Goal: Transaction & Acquisition: Purchase product/service

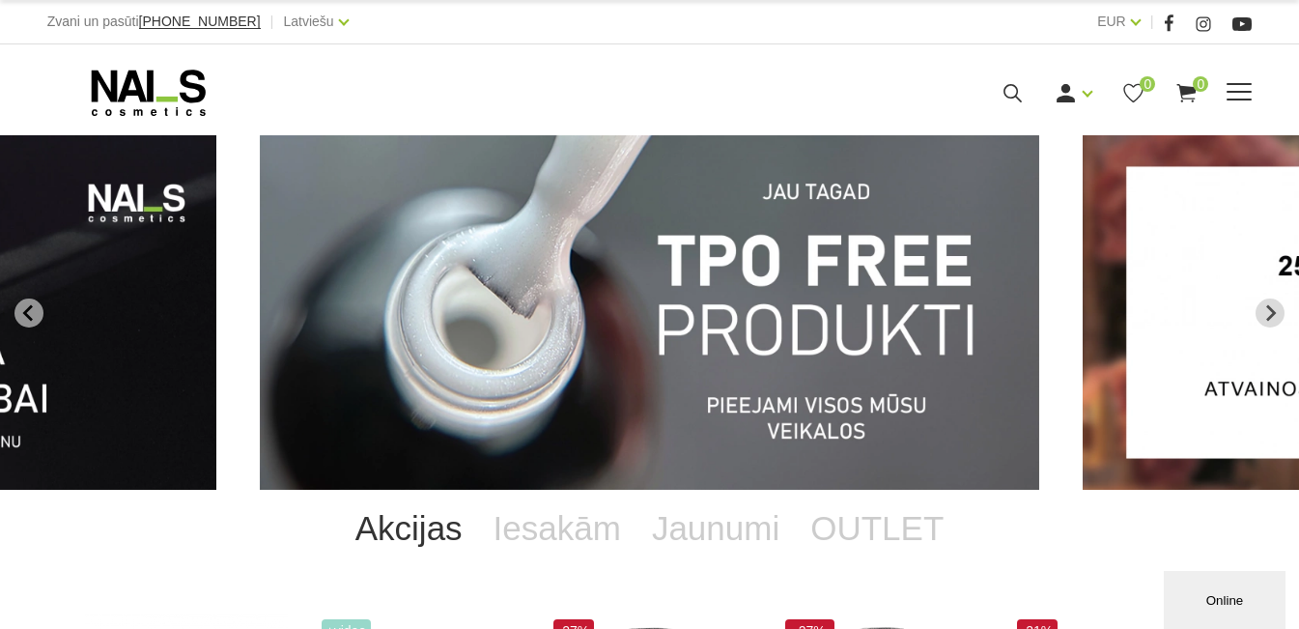
click at [0, 0] on link "Gēllakas" at bounding box center [0, 0] width 0 height 0
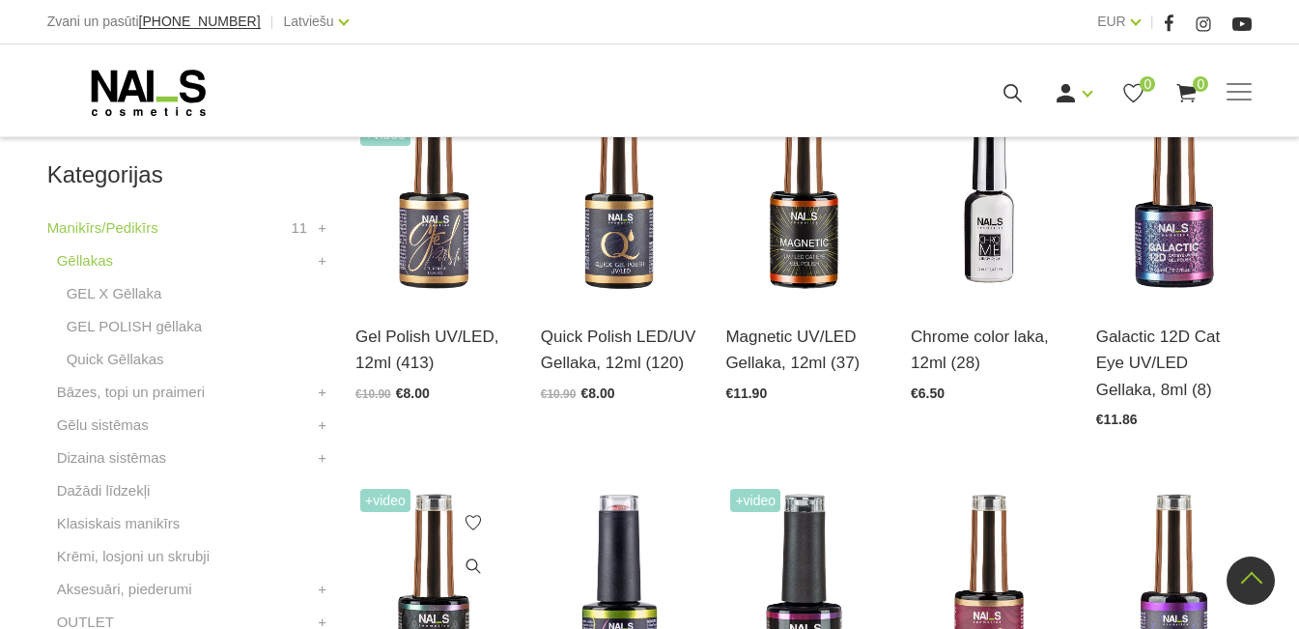
scroll to position [386, 0]
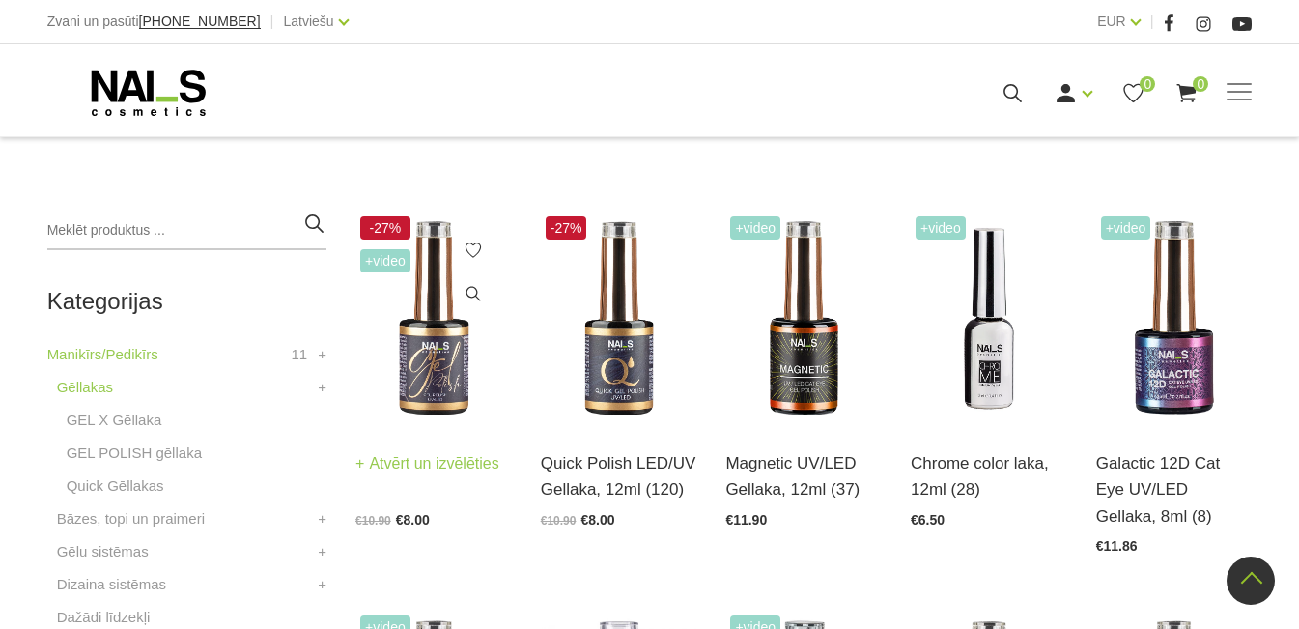
click at [406, 345] on img at bounding box center [433, 318] width 156 height 214
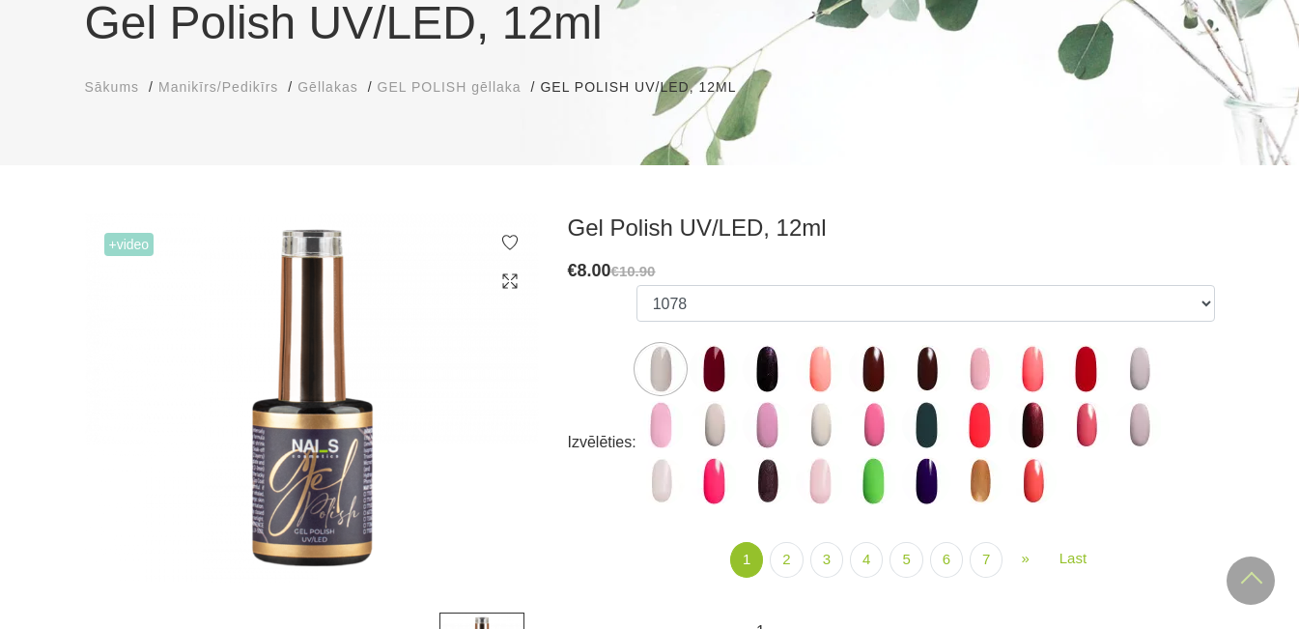
scroll to position [193, 0]
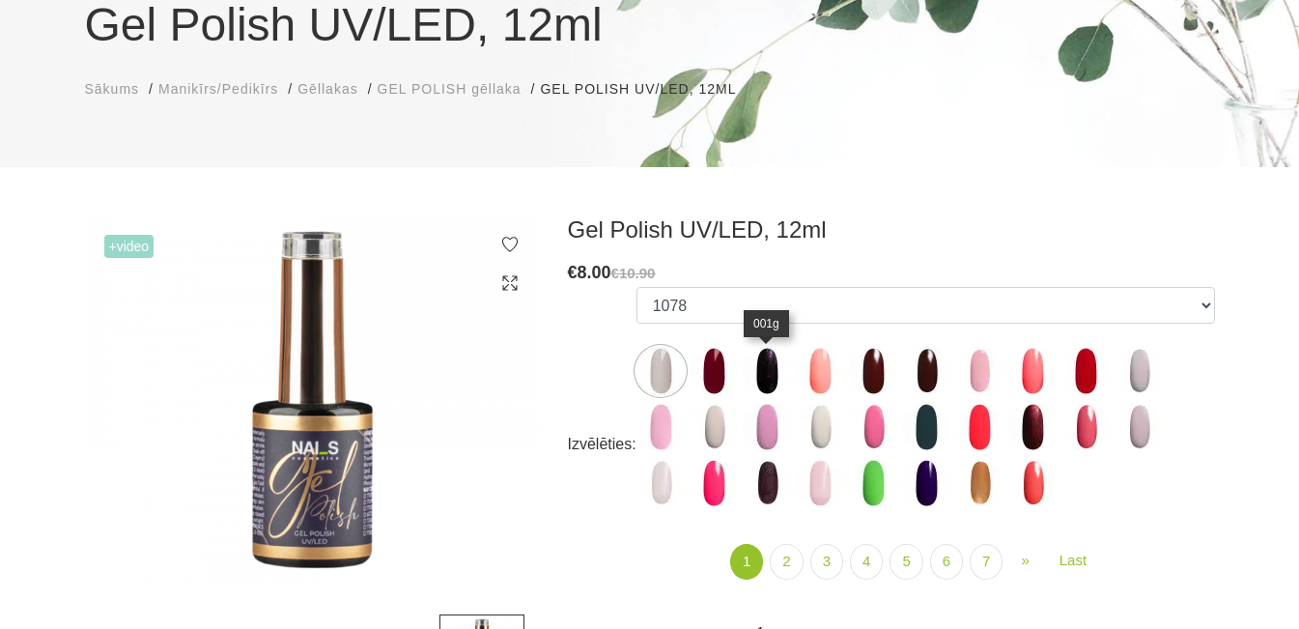
click at [763, 368] on img at bounding box center [767, 371] width 48 height 48
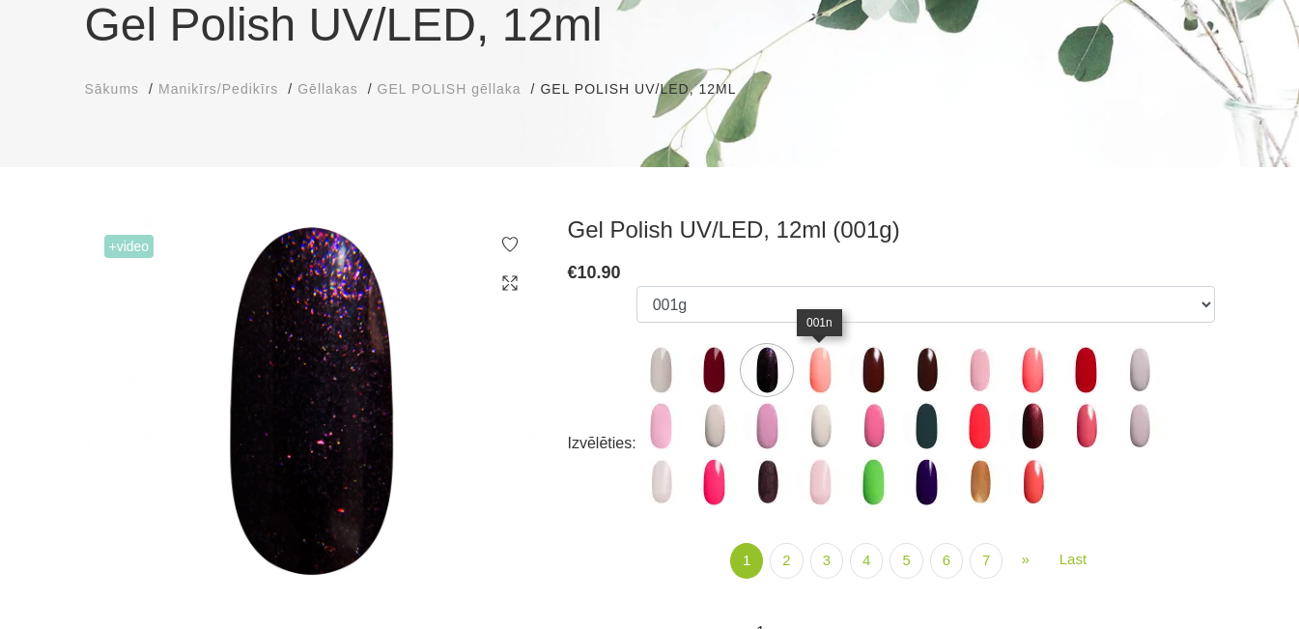
click at [814, 367] on img at bounding box center [820, 370] width 48 height 48
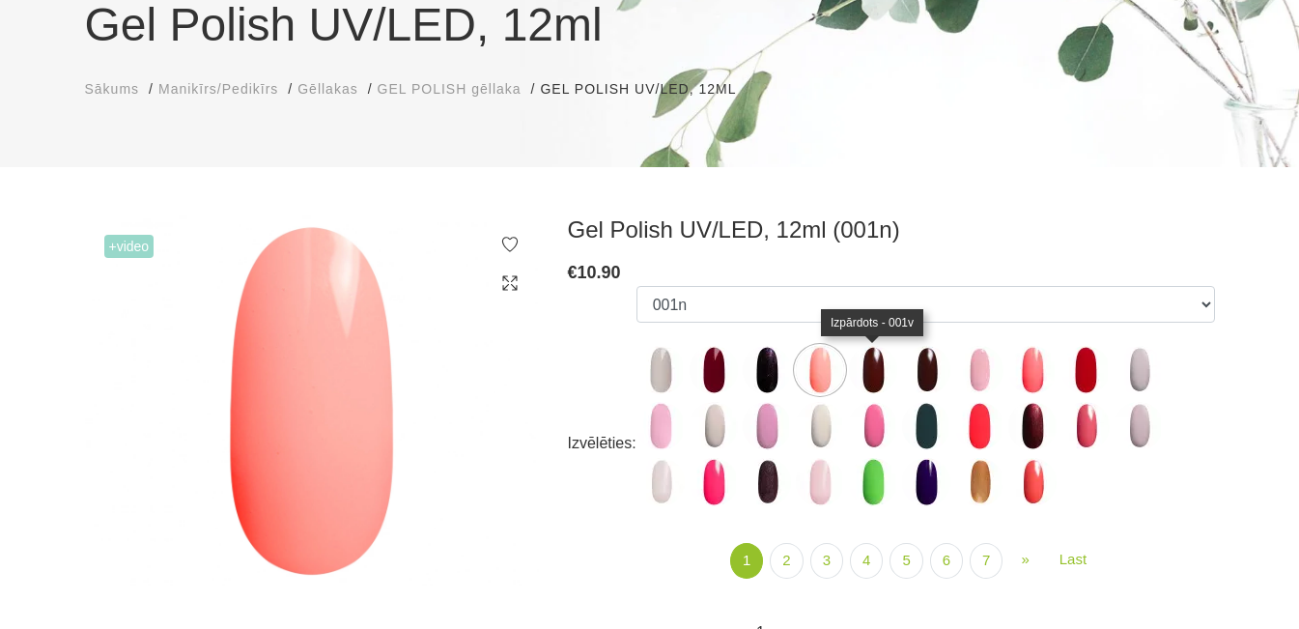
click at [870, 374] on img at bounding box center [873, 370] width 48 height 48
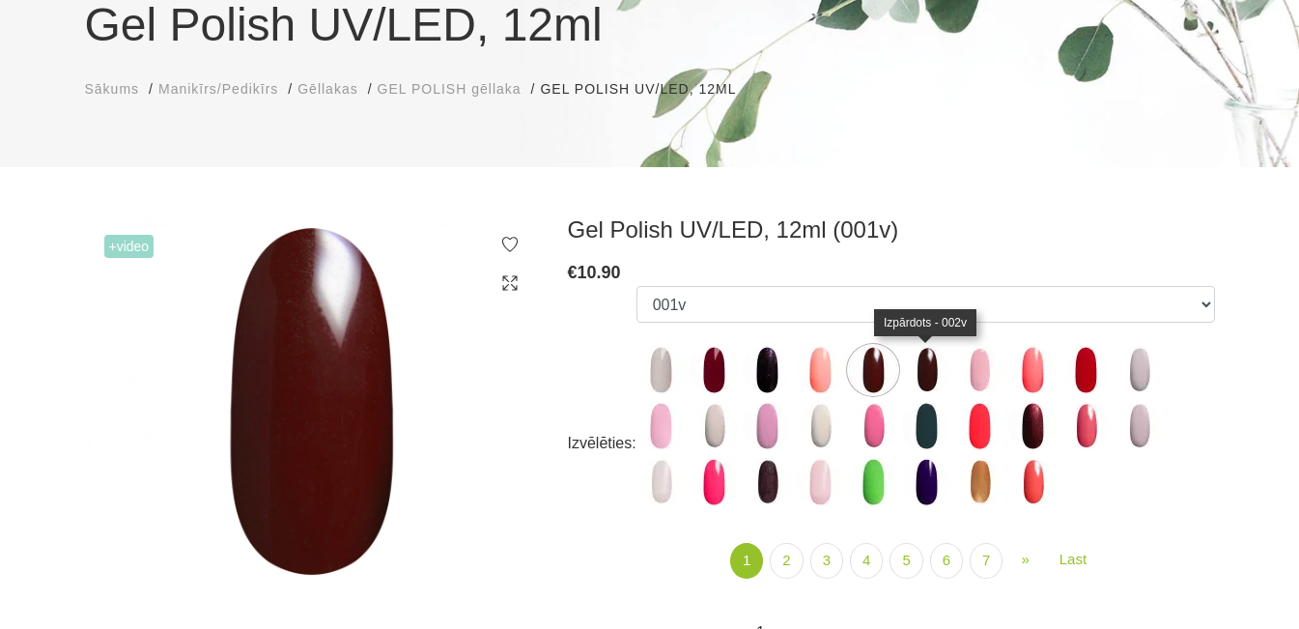
click at [932, 374] on img at bounding box center [926, 370] width 48 height 48
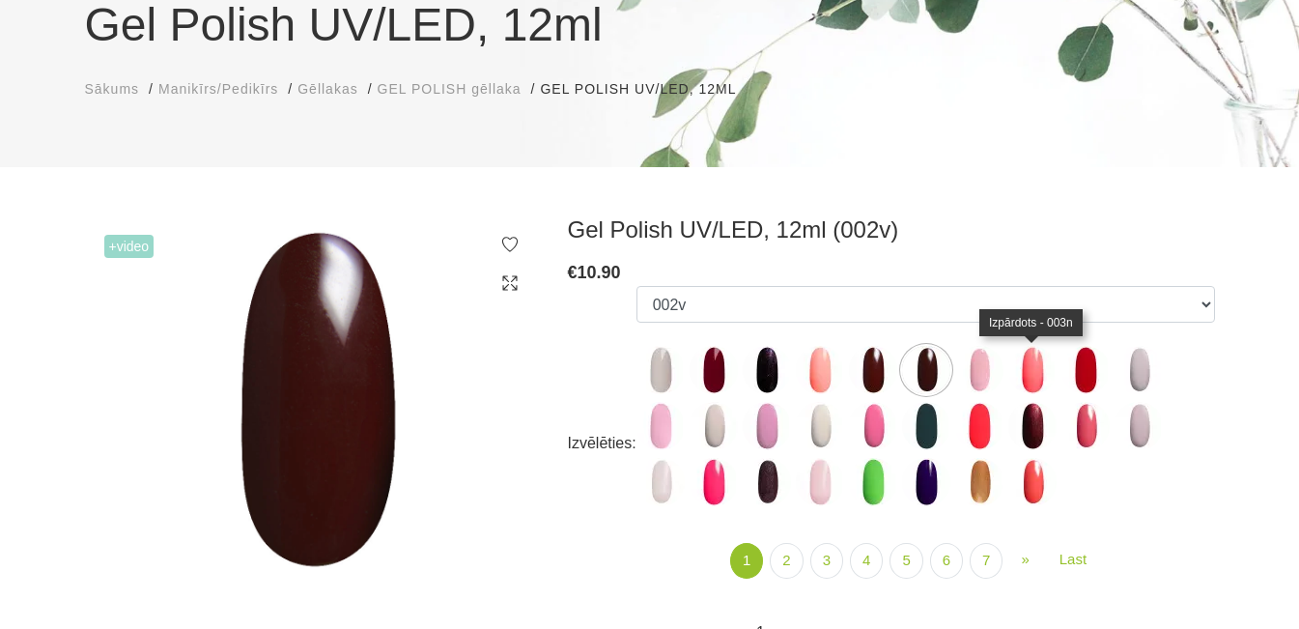
click at [1020, 376] on img at bounding box center [1032, 370] width 48 height 48
select select "3950"
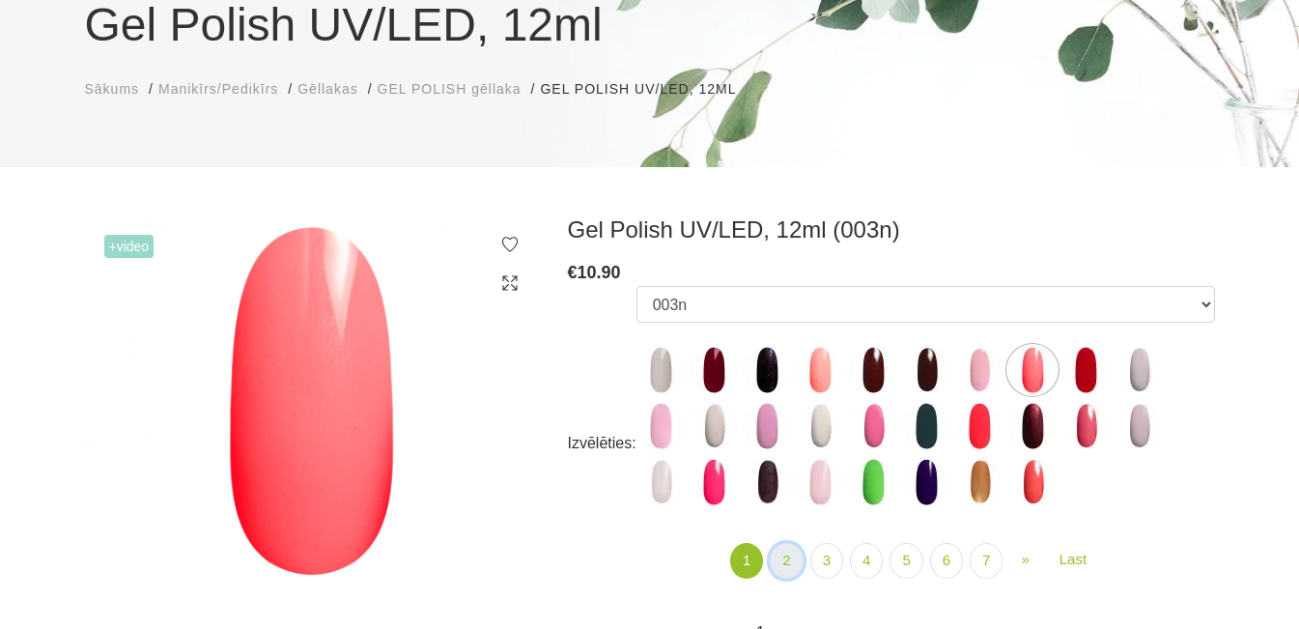
click at [780, 569] on link "2" at bounding box center [786, 561] width 33 height 36
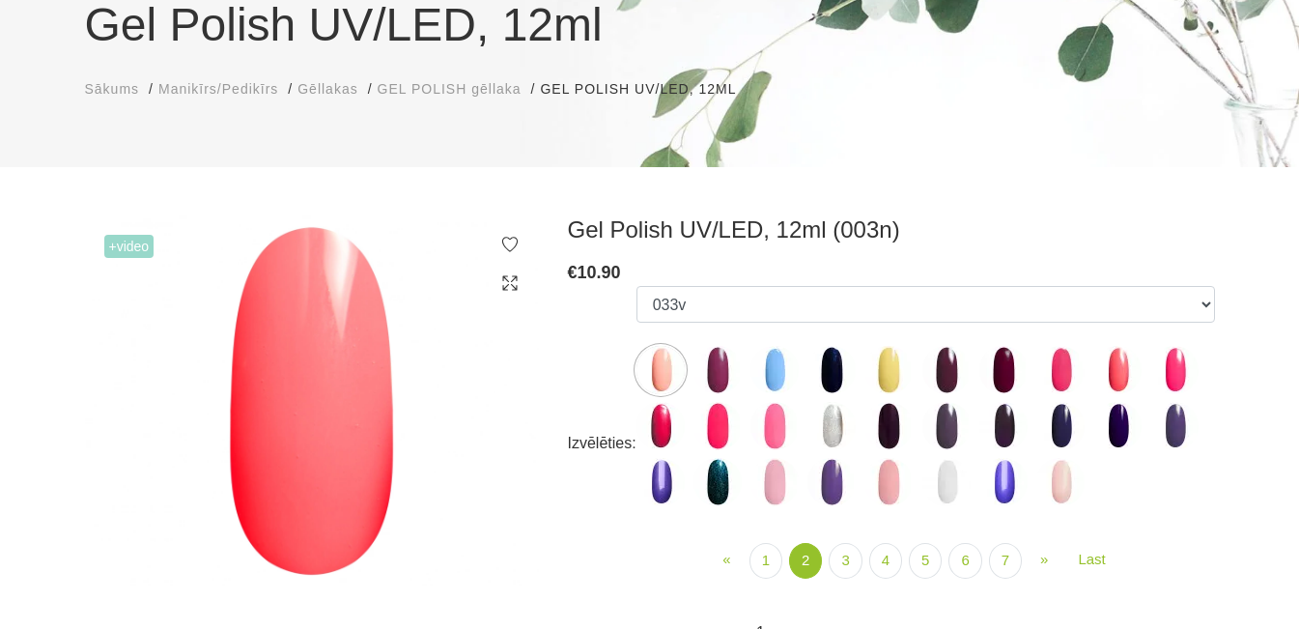
click at [884, 428] on img at bounding box center [888, 426] width 48 height 48
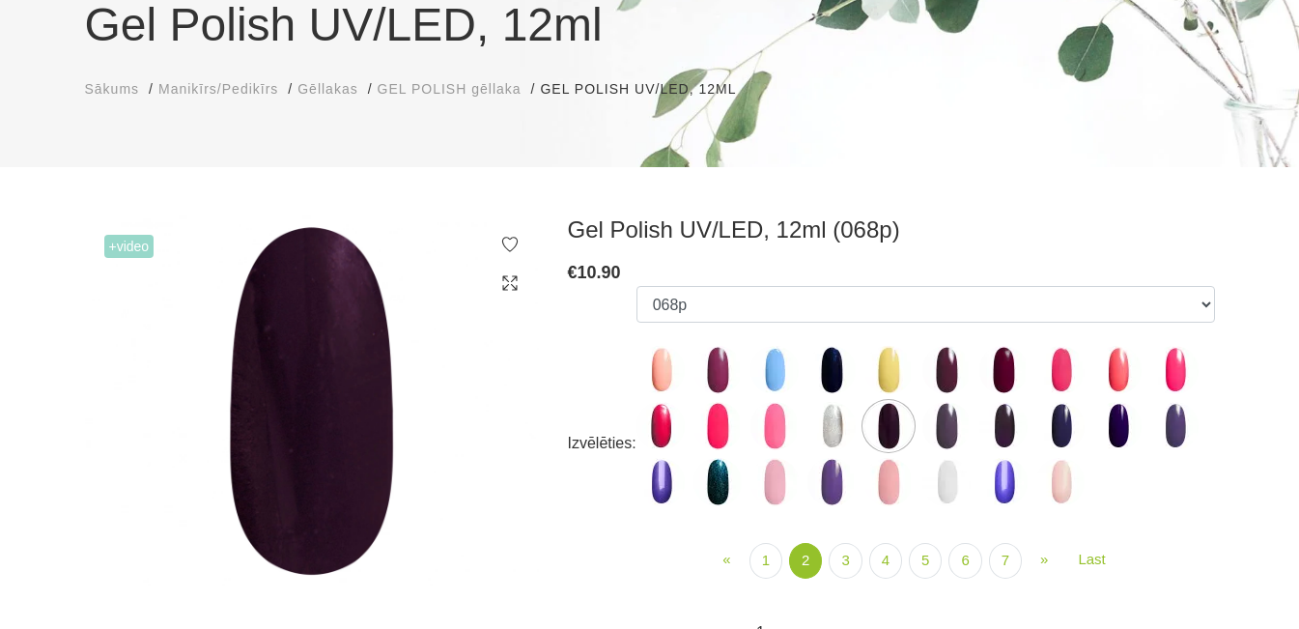
click at [312, 415] on img at bounding box center [312, 400] width 454 height 371
click at [833, 368] on img at bounding box center [831, 370] width 48 height 48
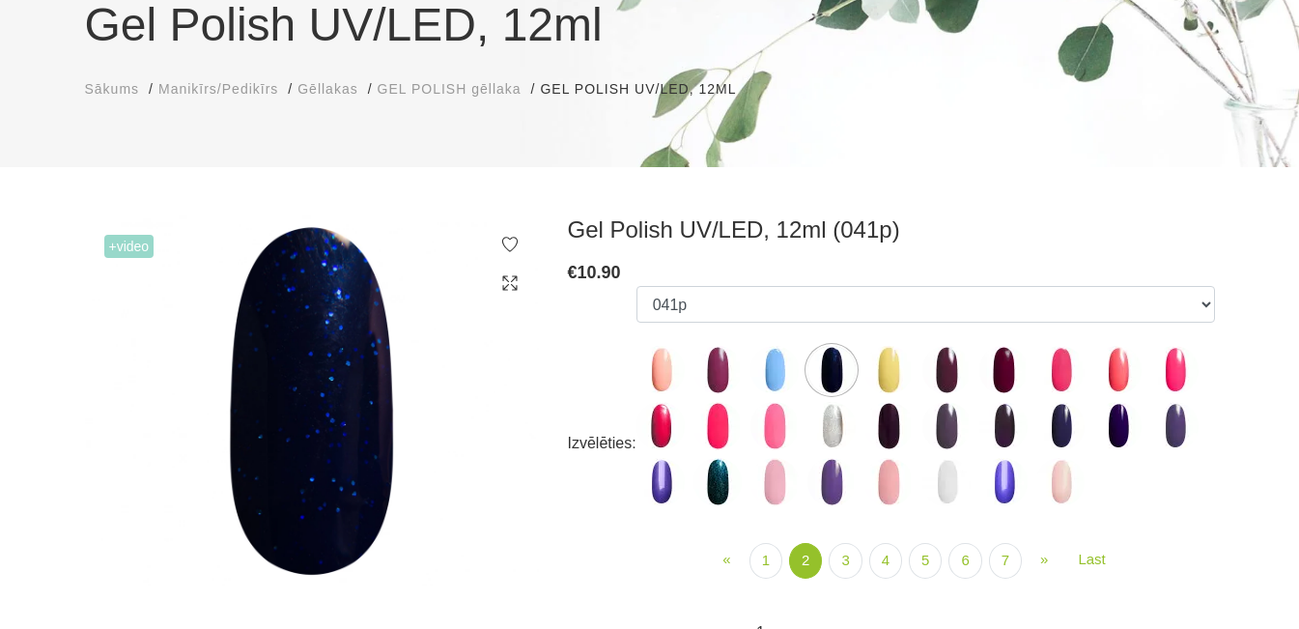
click at [999, 431] on img at bounding box center [1003, 426] width 48 height 48
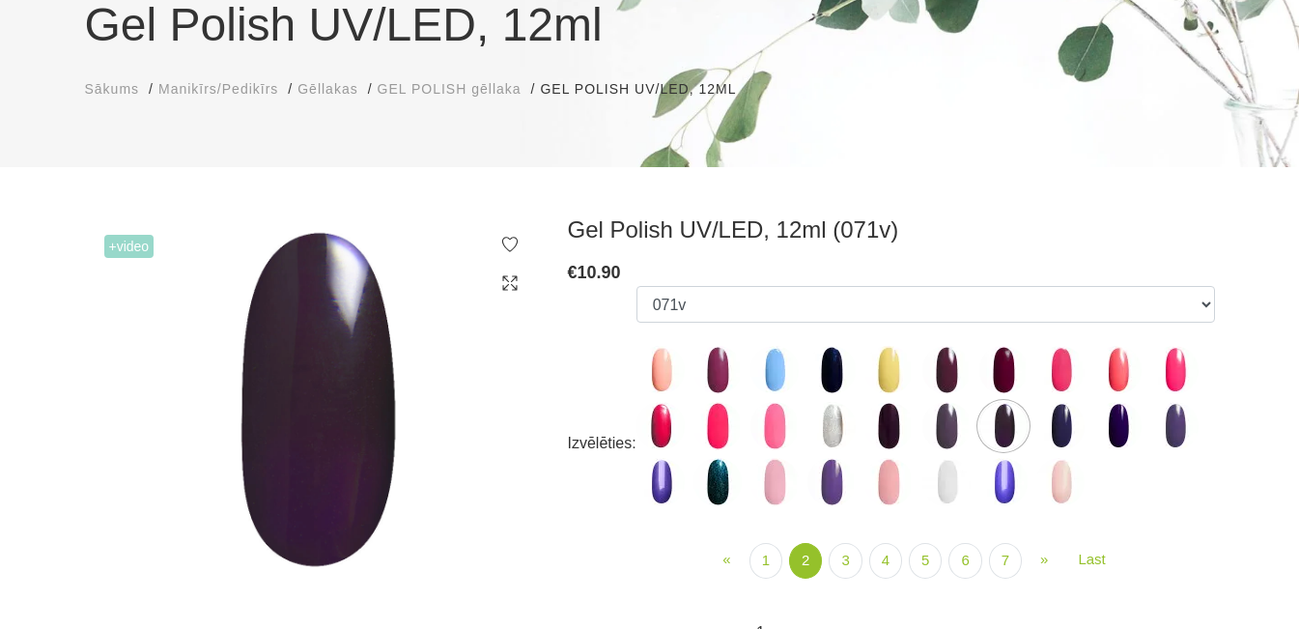
click at [723, 477] on img at bounding box center [717, 482] width 48 height 48
select select "4002"
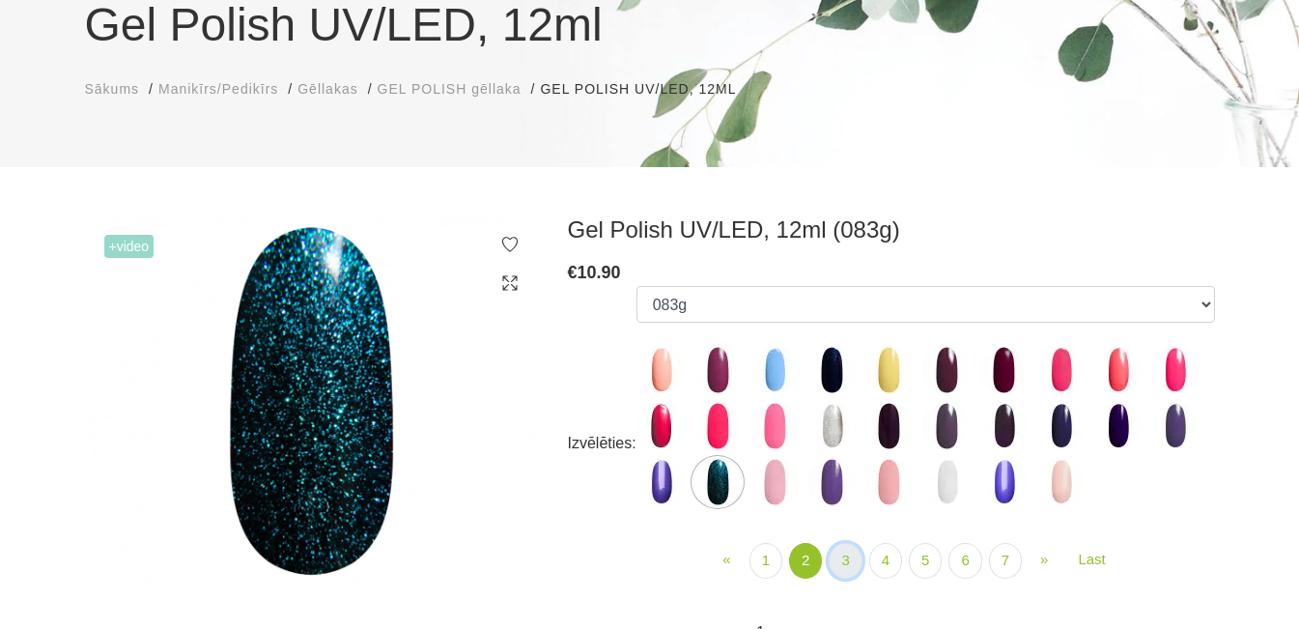
click at [854, 561] on link "3" at bounding box center [844, 561] width 33 height 36
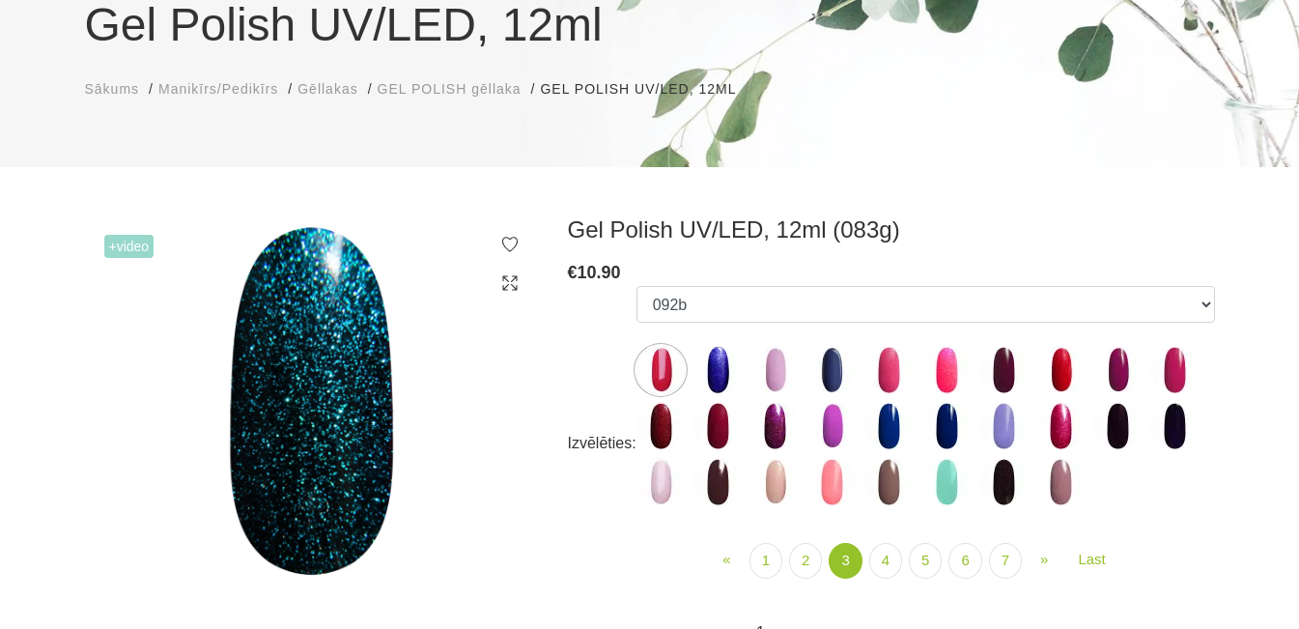
click at [716, 366] on img at bounding box center [717, 370] width 48 height 48
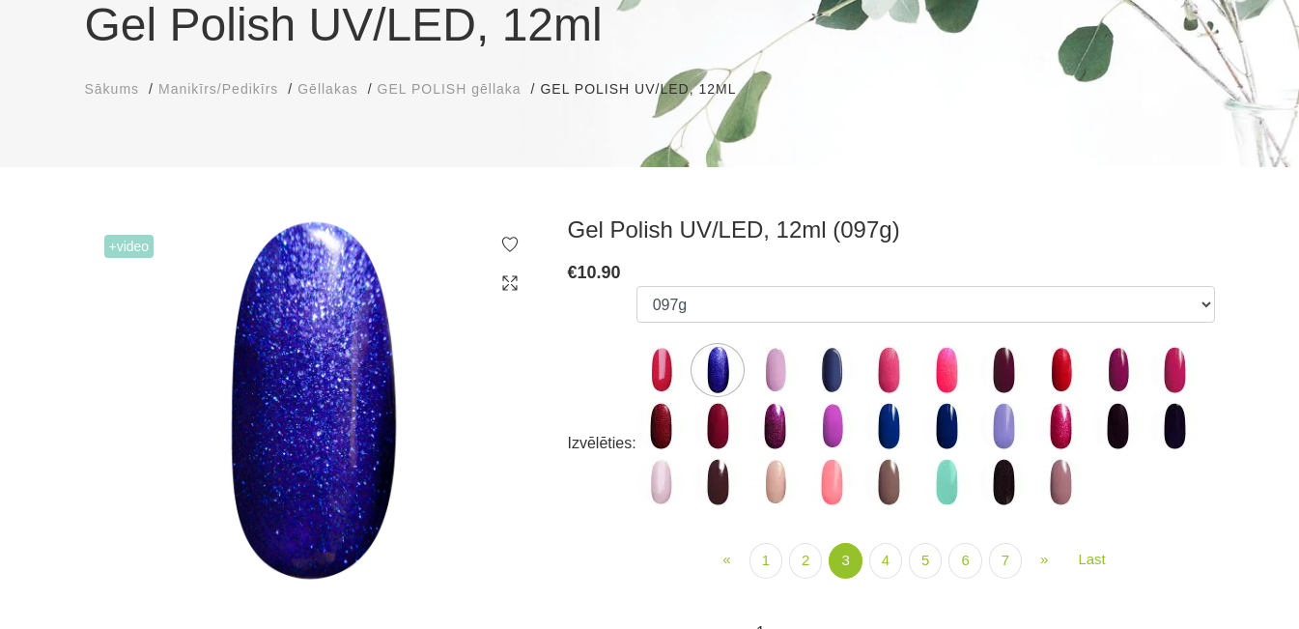
click at [876, 366] on img at bounding box center [888, 370] width 48 height 48
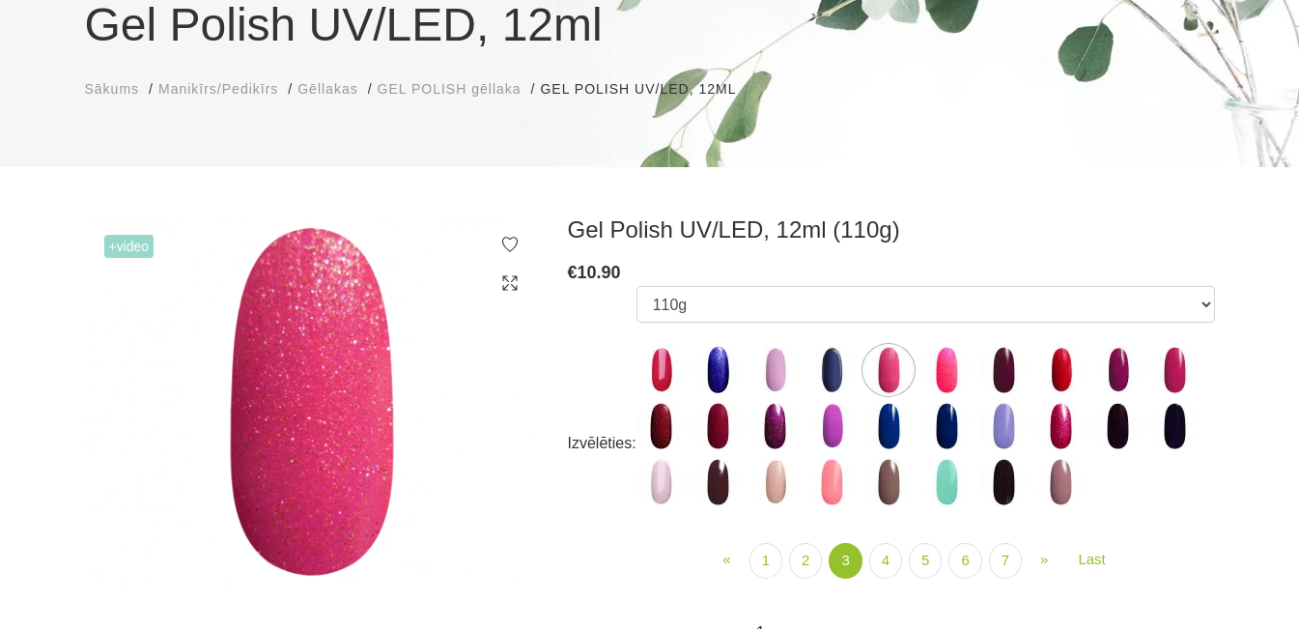
click at [1009, 487] on img at bounding box center [1003, 482] width 48 height 48
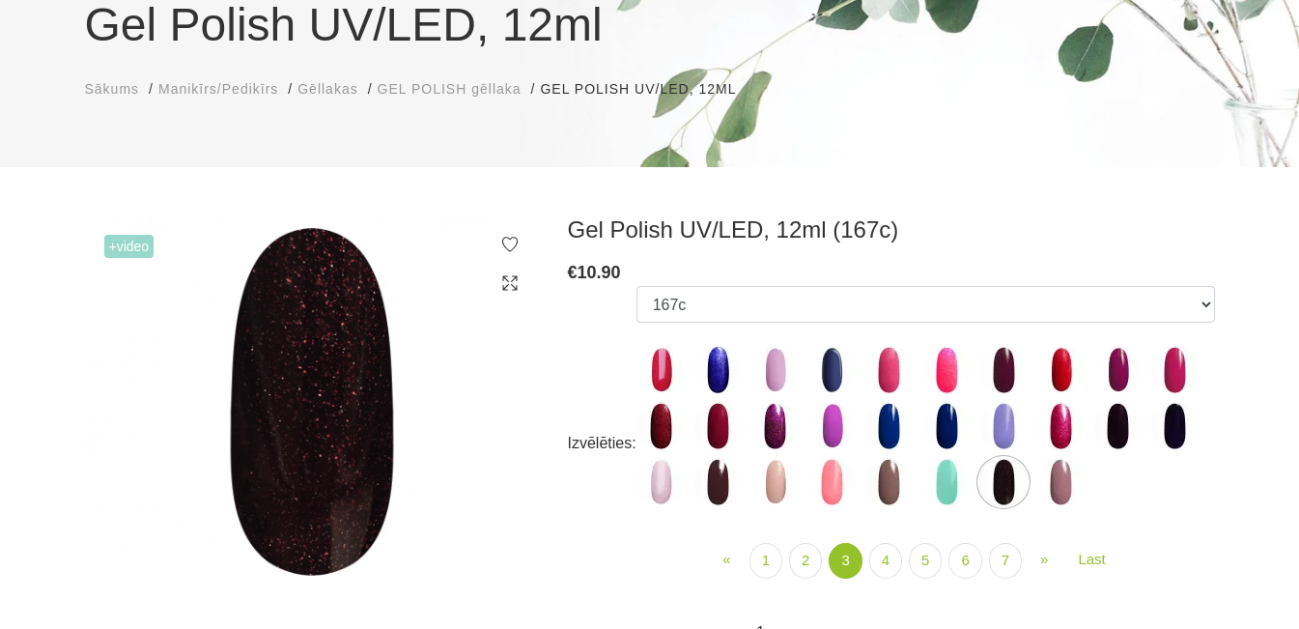
click at [1180, 421] on img at bounding box center [1174, 426] width 48 height 48
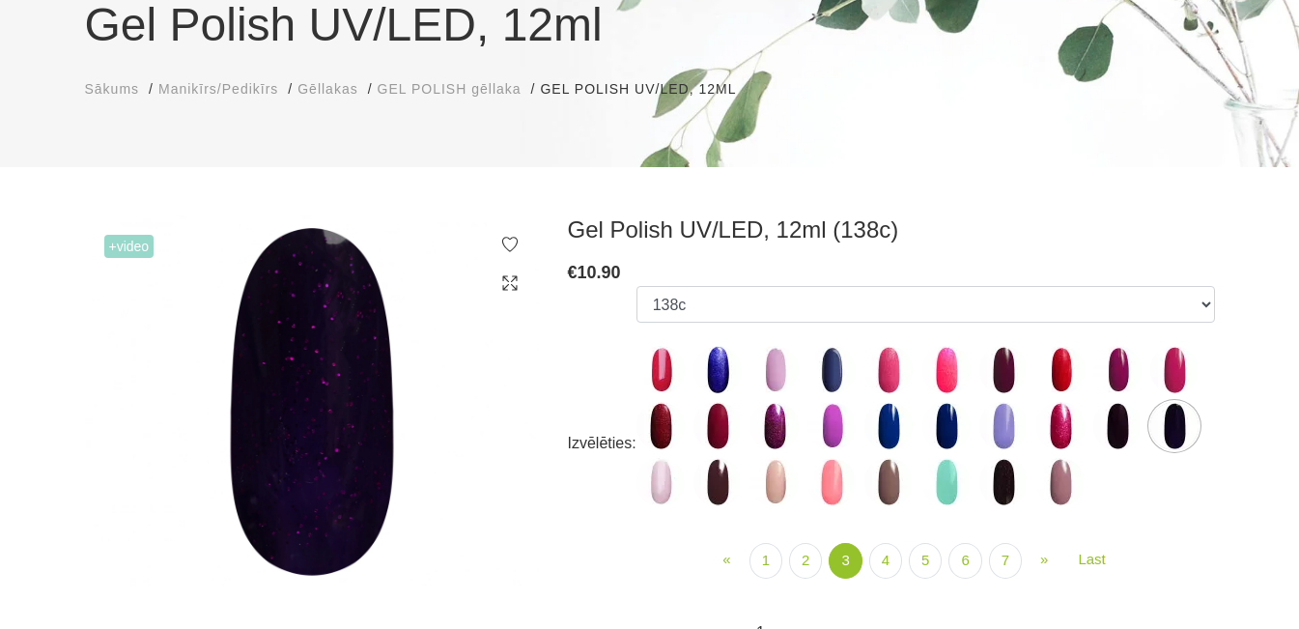
click at [1118, 429] on img at bounding box center [1117, 426] width 48 height 48
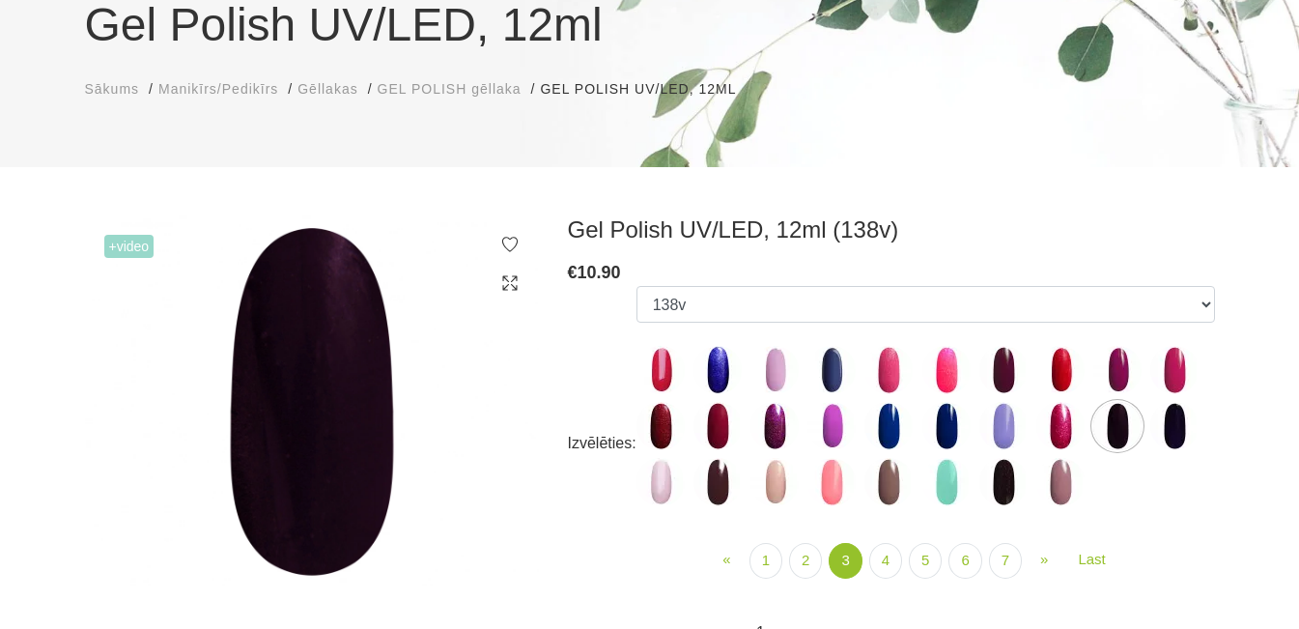
click at [710, 476] on img at bounding box center [717, 482] width 48 height 48
select select "4039"
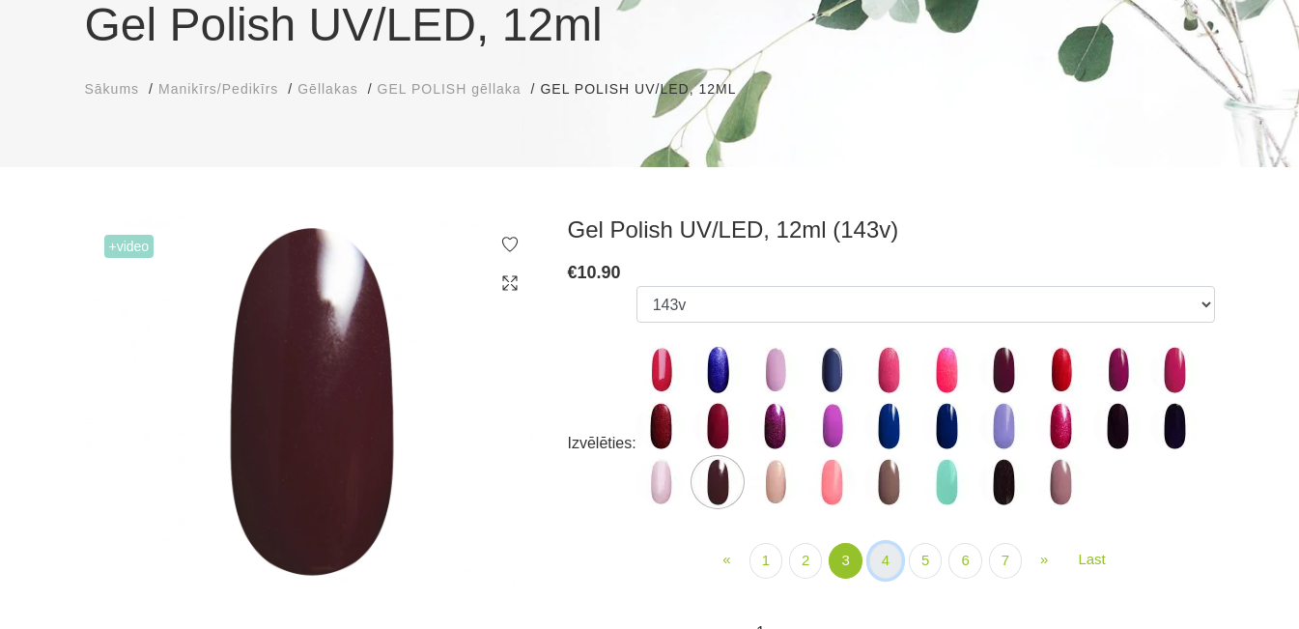
click at [872, 563] on link "4" at bounding box center [885, 561] width 33 height 36
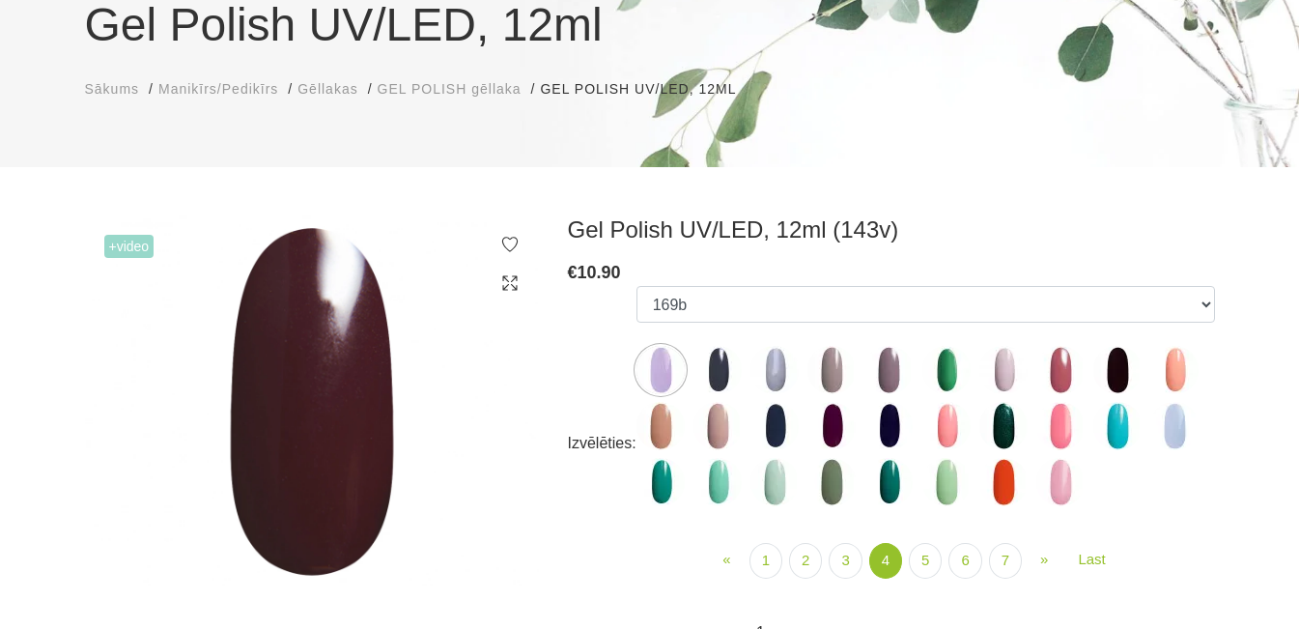
click at [824, 433] on img at bounding box center [831, 426] width 48 height 48
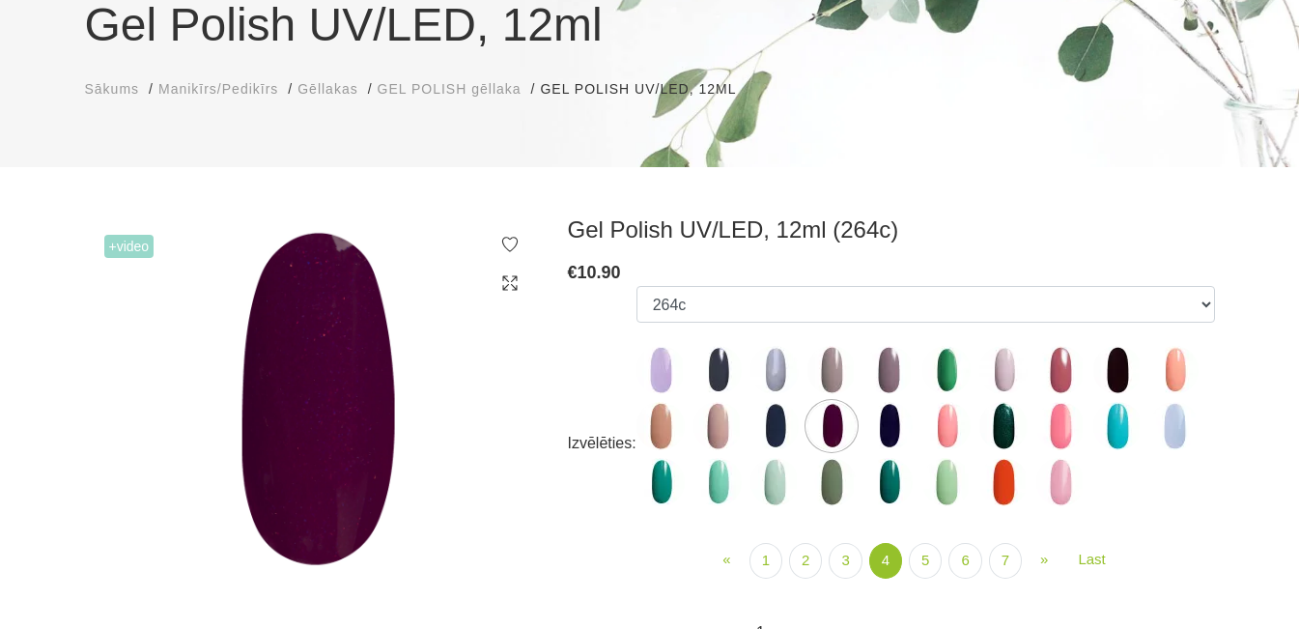
click at [728, 348] on label at bounding box center [717, 370] width 48 height 48
select select "4052"
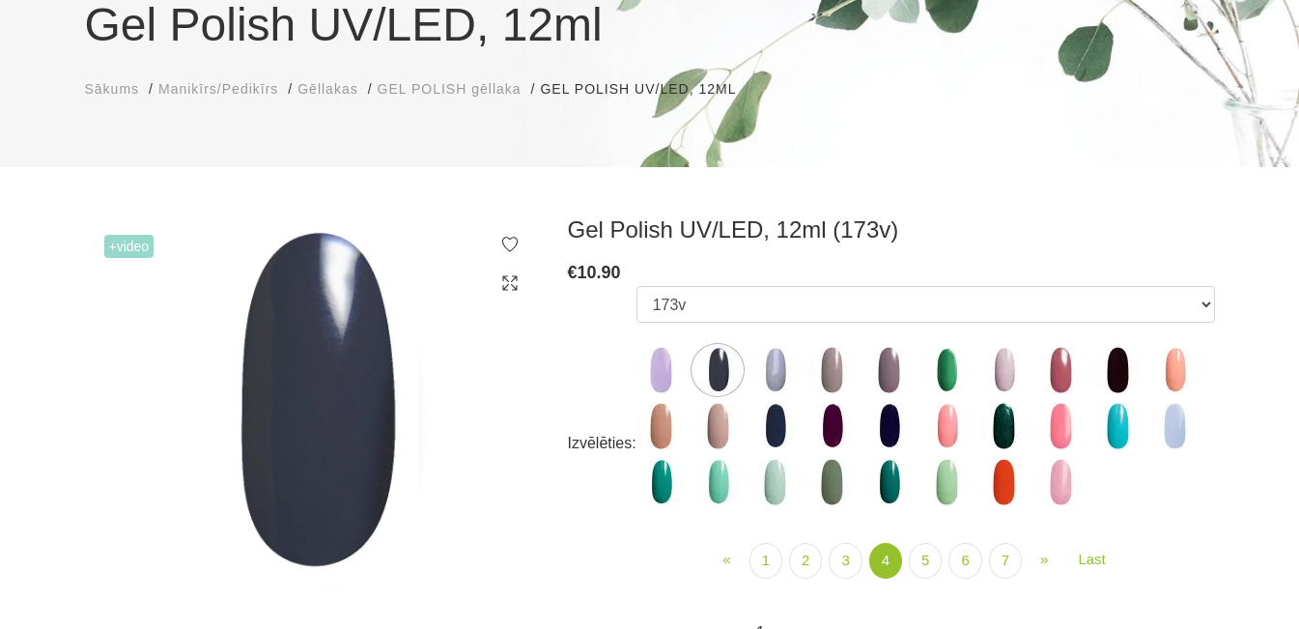
drag, startPoint x: 798, startPoint y: 428, endPoint x: 807, endPoint y: 431, distance: 10.1
click at [799, 429] on ul "1078 1081 001g 001n 001v 002v 002s 003n 003c 005c 006a 006c 008b 008c 009b 009c…" at bounding box center [925, 400] width 578 height 228
click at [920, 559] on link "5" at bounding box center [925, 561] width 33 height 36
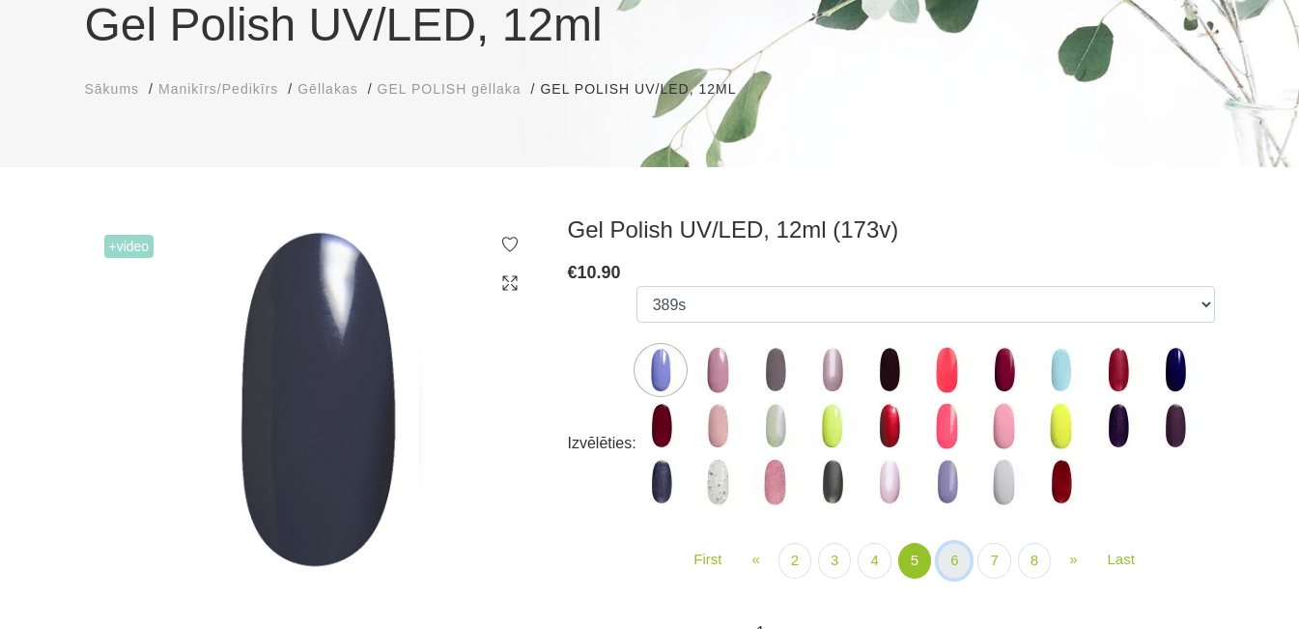
click at [965, 561] on link "6" at bounding box center [954, 561] width 33 height 36
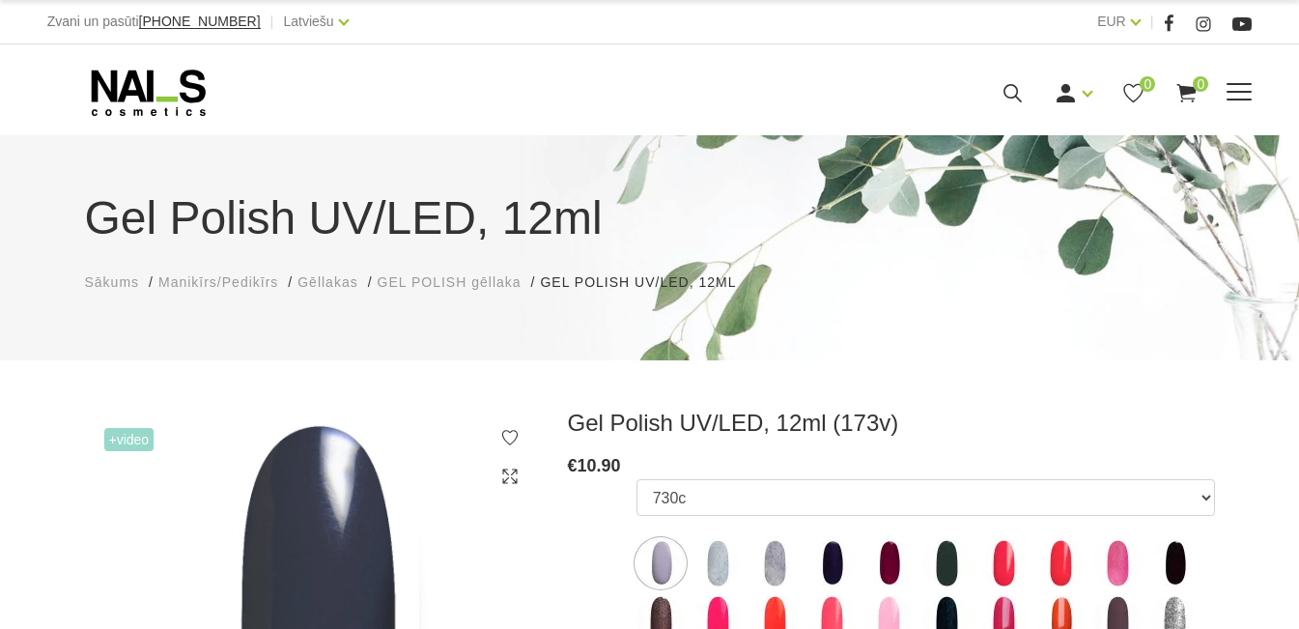
click at [161, 117] on icon at bounding box center [148, 93] width 203 height 48
